Goal: Check status: Check status

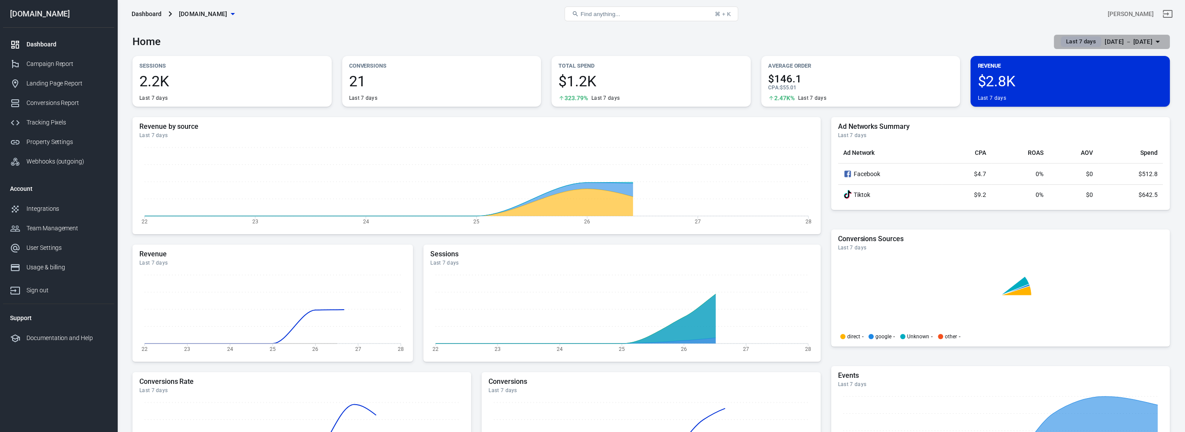
click at [1123, 38] on div "[DATE] － [DATE]" at bounding box center [1128, 41] width 48 height 11
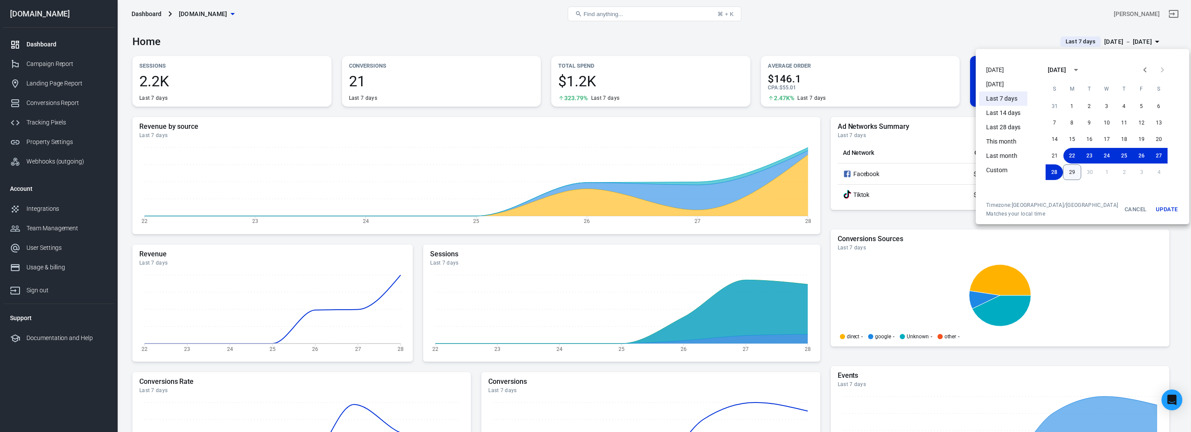
click at [1063, 172] on button "29" at bounding box center [1072, 173] width 18 height 16
click at [1153, 211] on button "Update" at bounding box center [1167, 210] width 28 height 16
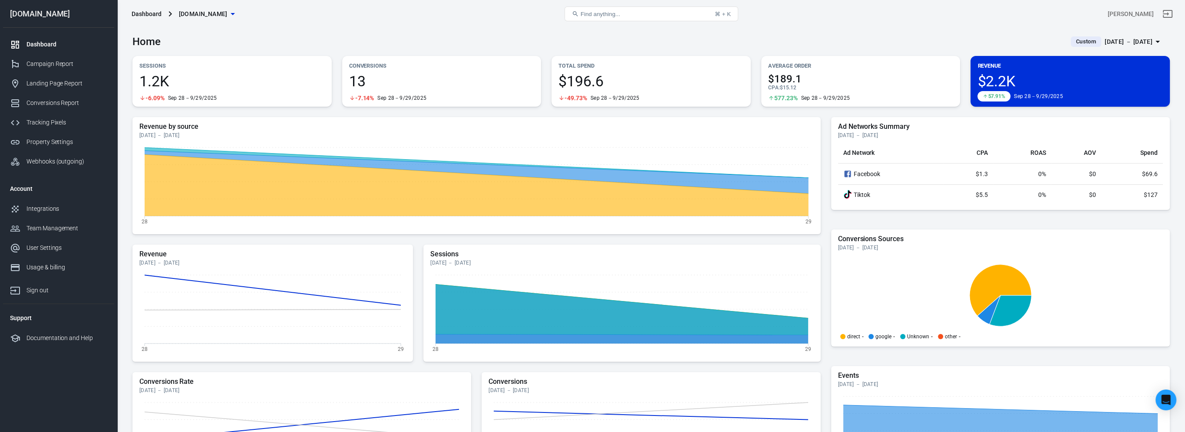
click at [379, 76] on span "13" at bounding box center [441, 81] width 185 height 15
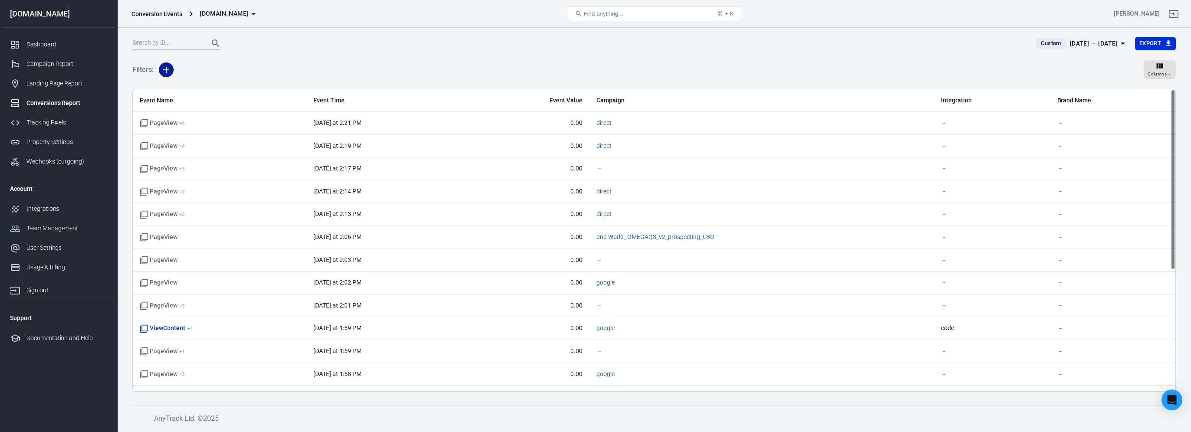
click at [172, 69] on button "button" at bounding box center [166, 70] width 15 height 15
click at [200, 95] on li "Event Name" at bounding box center [188, 89] width 59 height 16
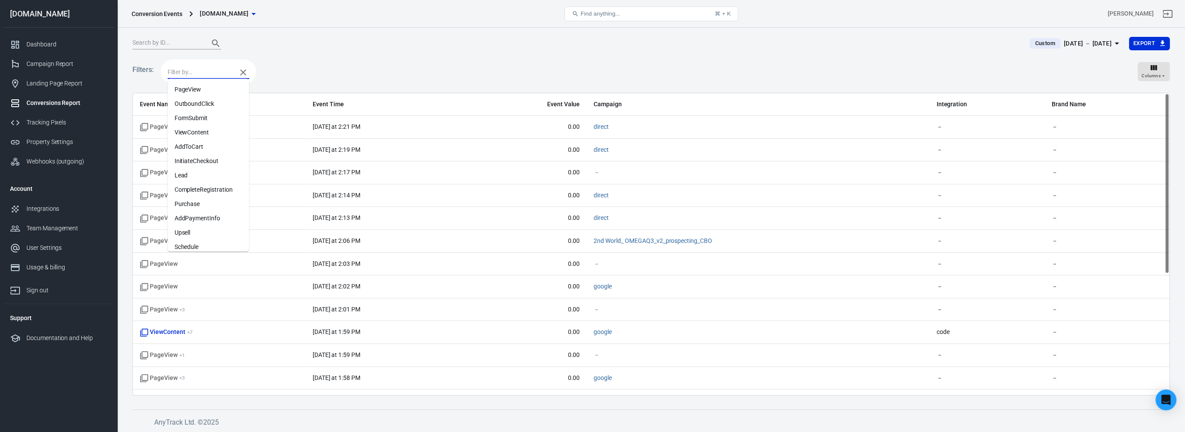
click at [214, 76] on input "text" at bounding box center [200, 72] width 65 height 11
type input "pur"
click at [184, 87] on li "Purchase" at bounding box center [209, 89] width 82 height 14
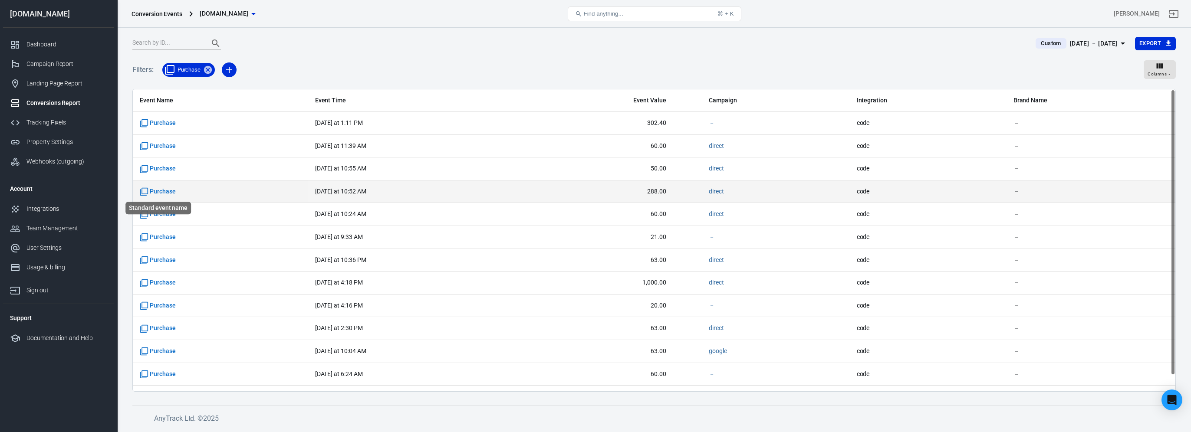
click at [167, 190] on span "Purchase" at bounding box center [158, 192] width 36 height 9
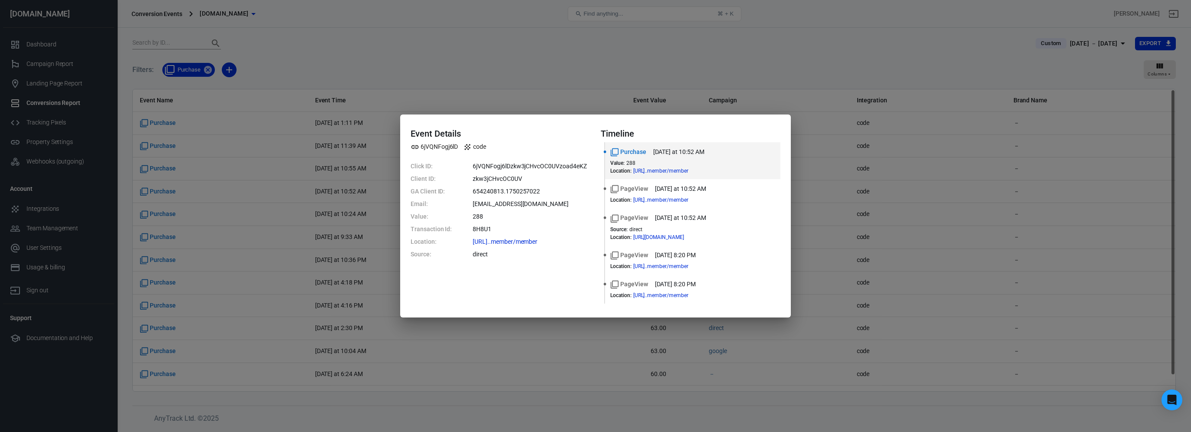
click at [606, 55] on div "Event Details 6jVQNFogj6lD code Click ID: 6jVQNFogj6lDzkw3jCHvcOC0UVzoad4eKZ Cl…" at bounding box center [595, 216] width 1191 height 432
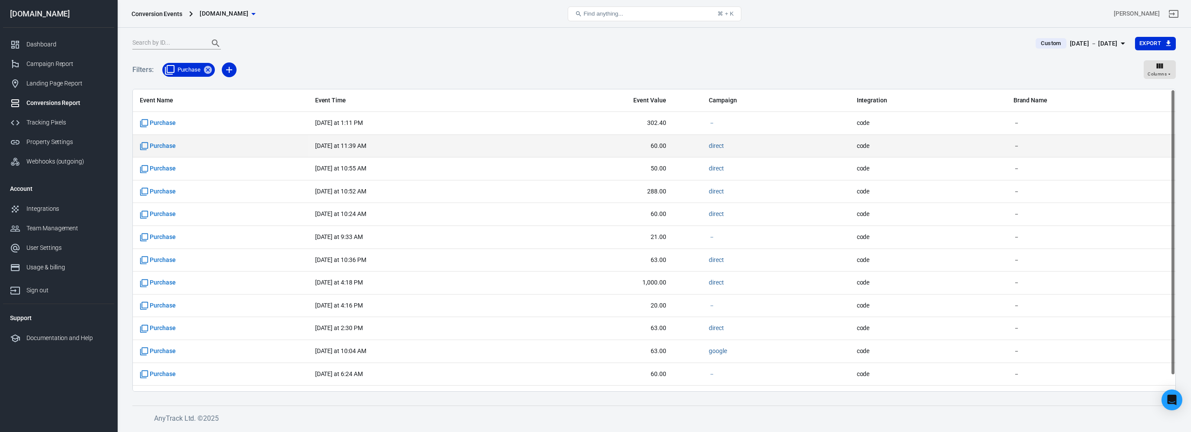
click at [382, 136] on td "[DATE] at 11:39 AM" at bounding box center [423, 146] width 230 height 23
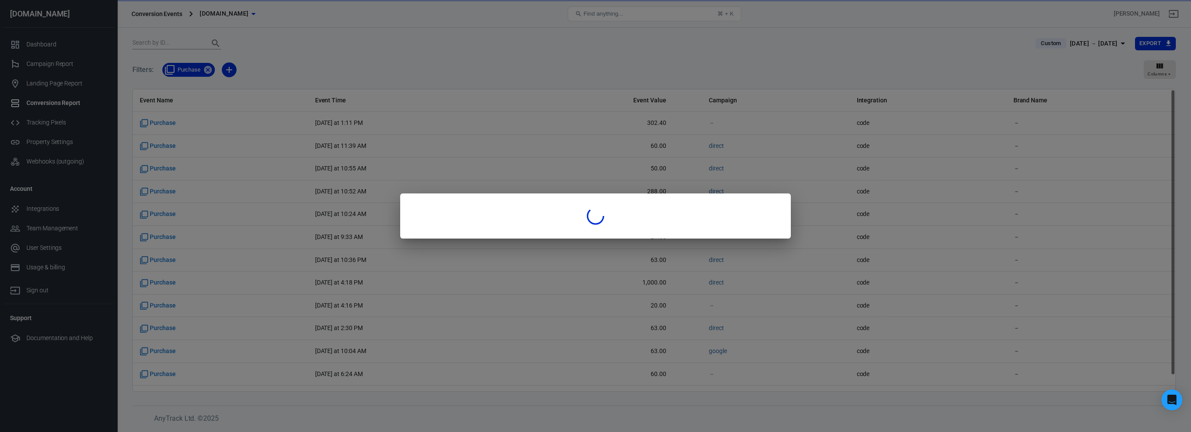
click at [385, 123] on div at bounding box center [595, 216] width 1191 height 432
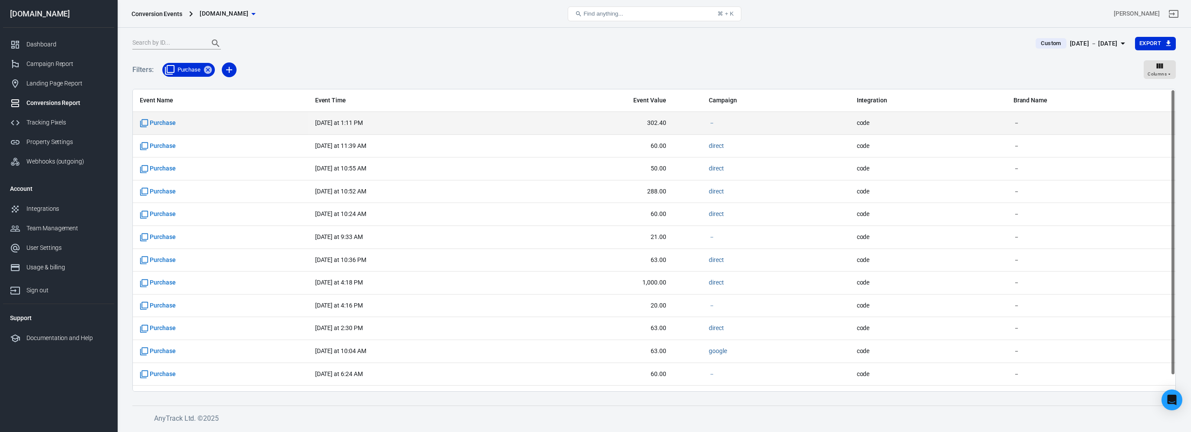
click at [374, 121] on span "[DATE] at 1:11 PM" at bounding box center [376, 123] width 122 height 9
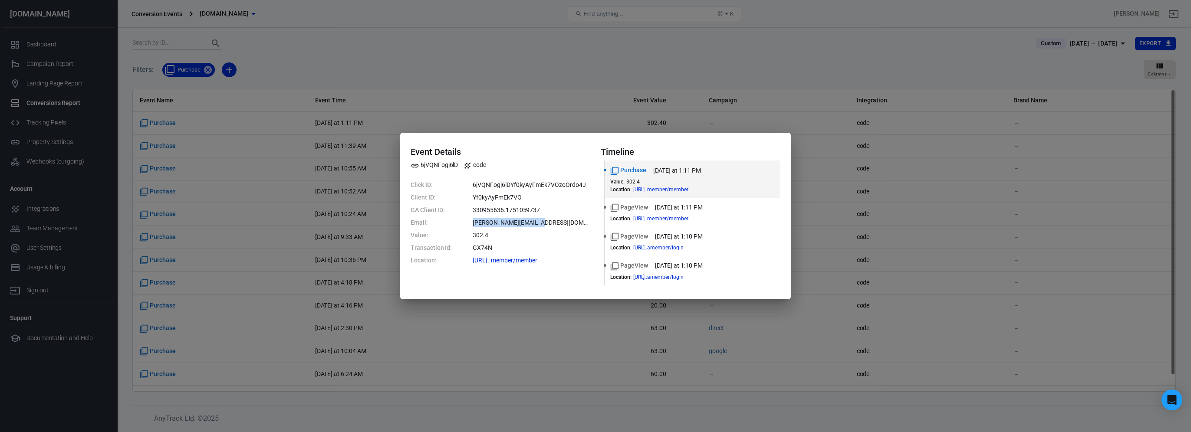
drag, startPoint x: 542, startPoint y: 222, endPoint x: 462, endPoint y: 222, distance: 79.9
click at [462, 222] on dl "Click ID: 6jVQNFogj6lDYf0kyAyFmEk7VOzoOrdo4J Client ID: Yf0kyAyFmEk7VO GA Clien…" at bounding box center [501, 223] width 180 height 85
copy dd "[PERSON_NAME][EMAIL_ADDRESS][DOMAIN_NAME]"
click at [560, 91] on div "Event Details 6jVQNFogj6lD code Click ID: 6jVQNFogj6lDYf0kyAyFmEk7VOzoOrdo4J Cl…" at bounding box center [595, 216] width 1191 height 432
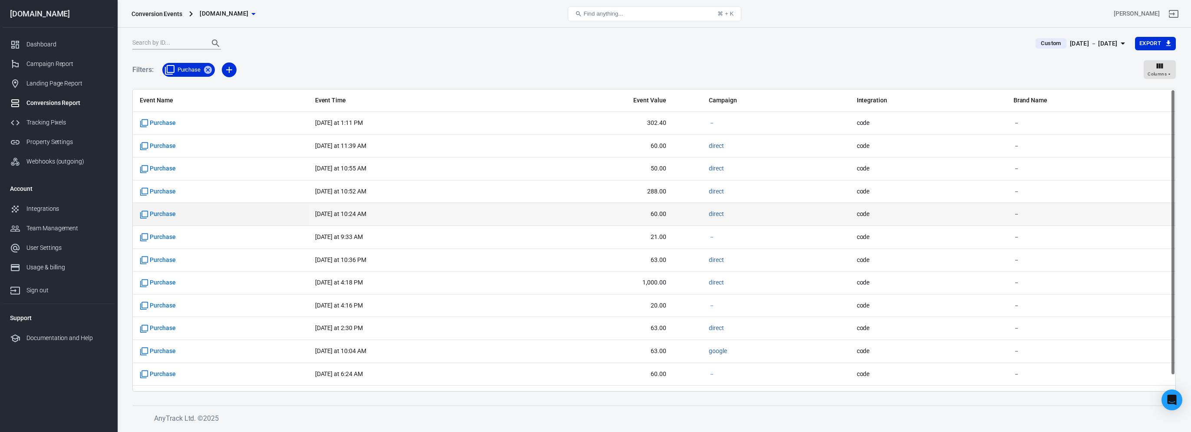
click at [523, 212] on span "[DATE] at 10:24 AM" at bounding box center [423, 214] width 216 height 9
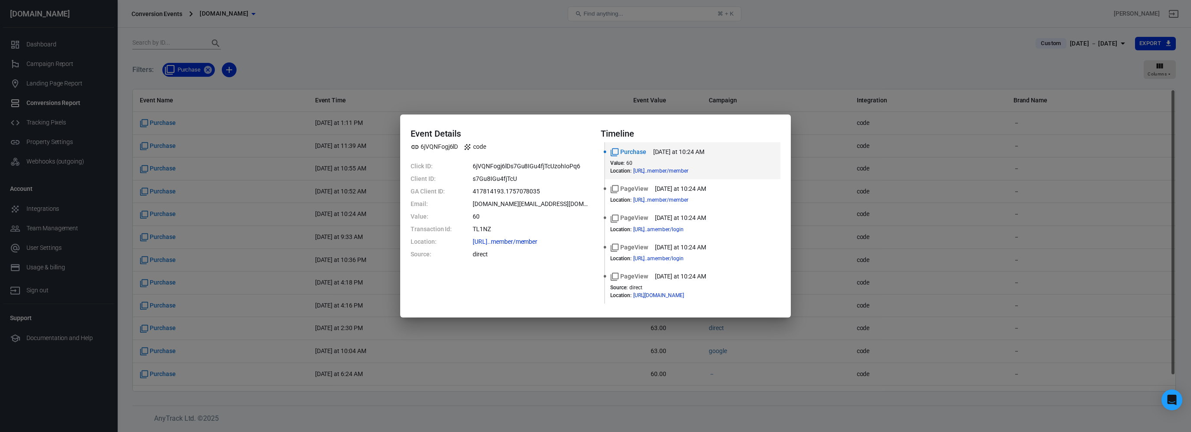
click at [370, 217] on div "Event Details 6jVQNFogj6lD code Click ID: 6jVQNFogj6lDs7Gu8IGu4fjTcUzohIoPq6 Cl…" at bounding box center [595, 216] width 1191 height 432
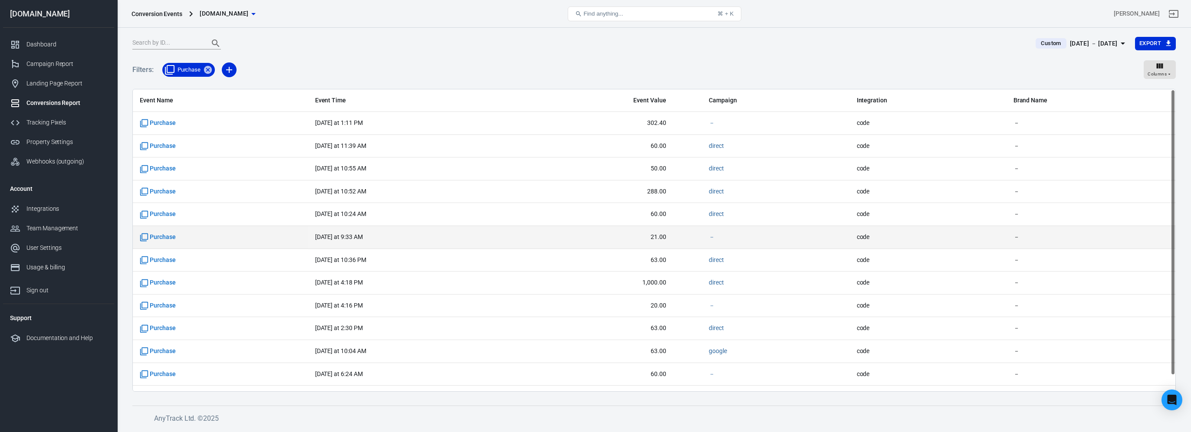
click at [369, 234] on span "[DATE] at 9:33 AM" at bounding box center [376, 237] width 122 height 9
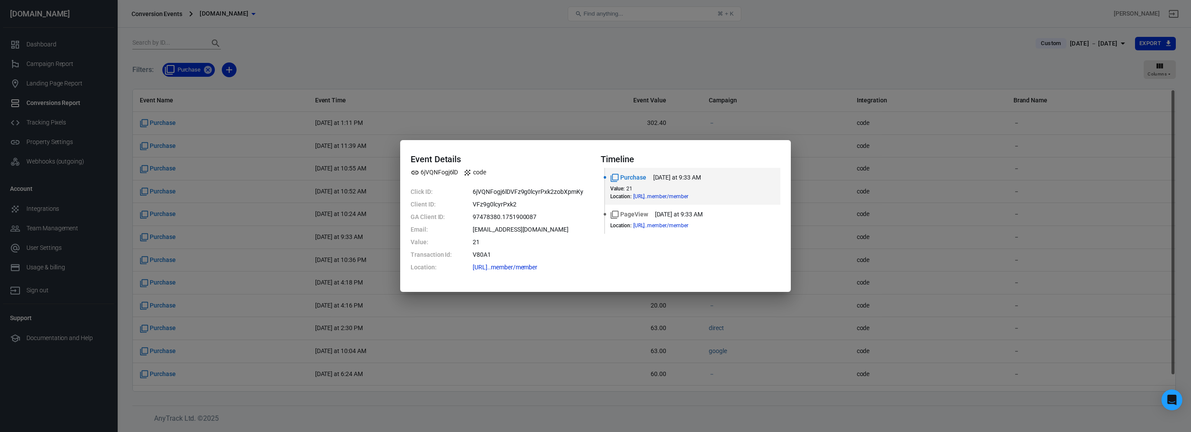
click at [355, 213] on div "Event Details 6jVQNFogj6lD code Click ID: 6jVQNFogj6lDVFz9g0lcyrPxk2zobXpmKy Cl…" at bounding box center [595, 216] width 1191 height 432
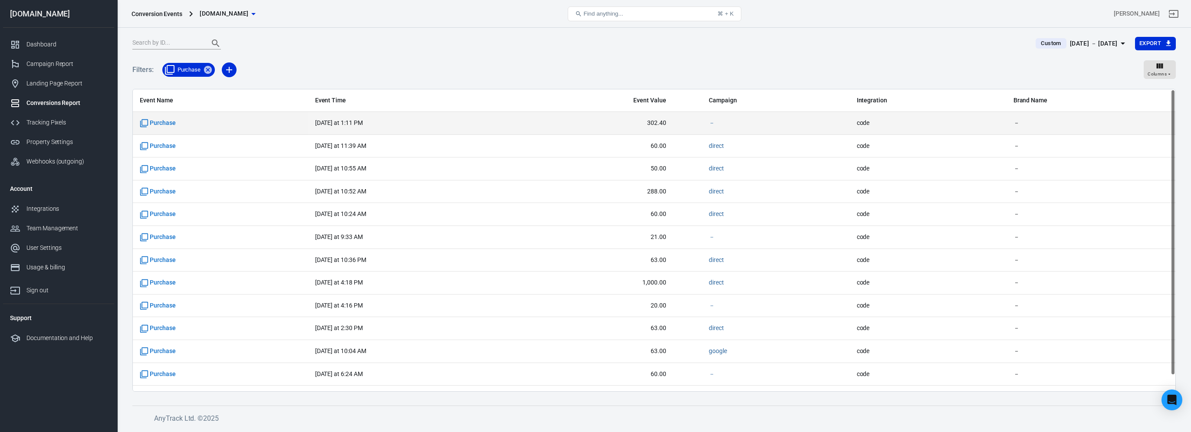
click at [407, 120] on span "[DATE] at 1:11 PM" at bounding box center [376, 123] width 122 height 9
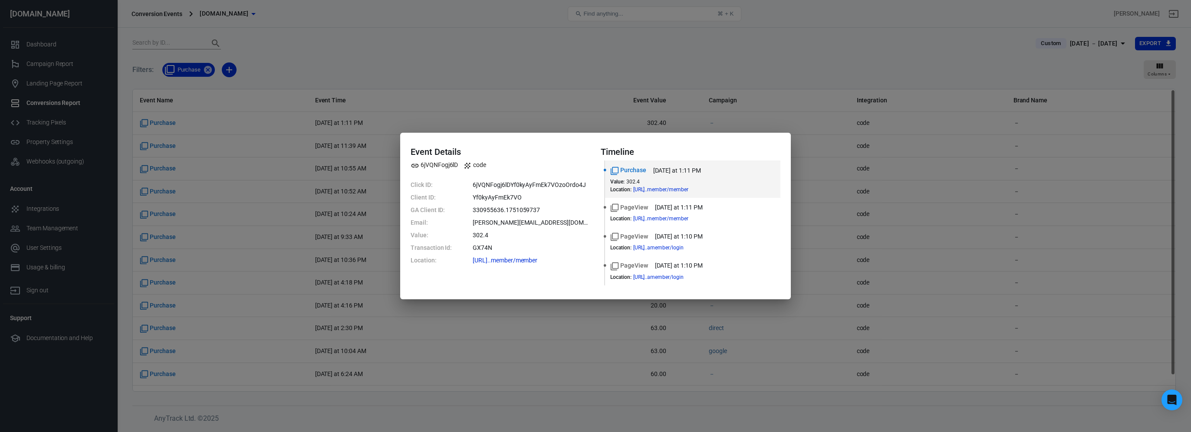
click at [509, 50] on div "Event Details 6jVQNFogj6lD code Click ID: 6jVQNFogj6lDYf0kyAyFmEk7VOzoOrdo4J Cl…" at bounding box center [595, 216] width 1191 height 432
